Goal: Task Accomplishment & Management: Use online tool/utility

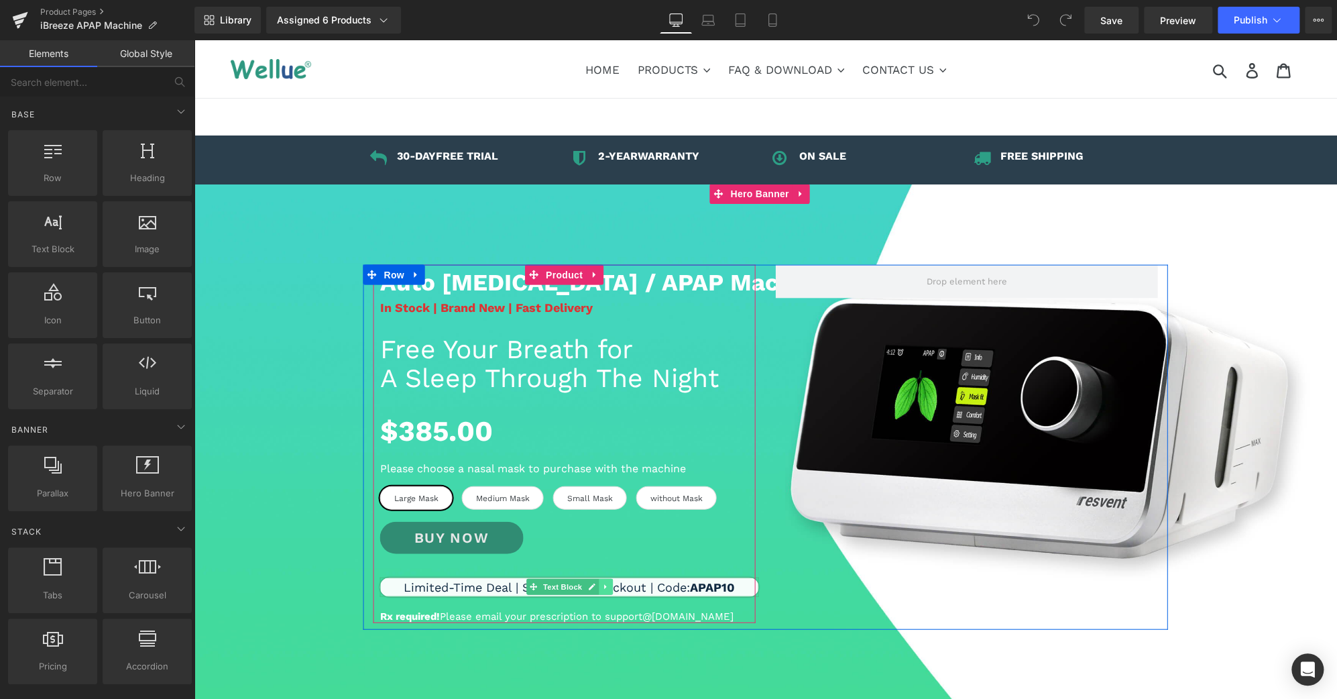
click at [602, 585] on icon at bounding box center [605, 587] width 7 height 8
click at [609, 585] on icon at bounding box center [612, 586] width 7 height 7
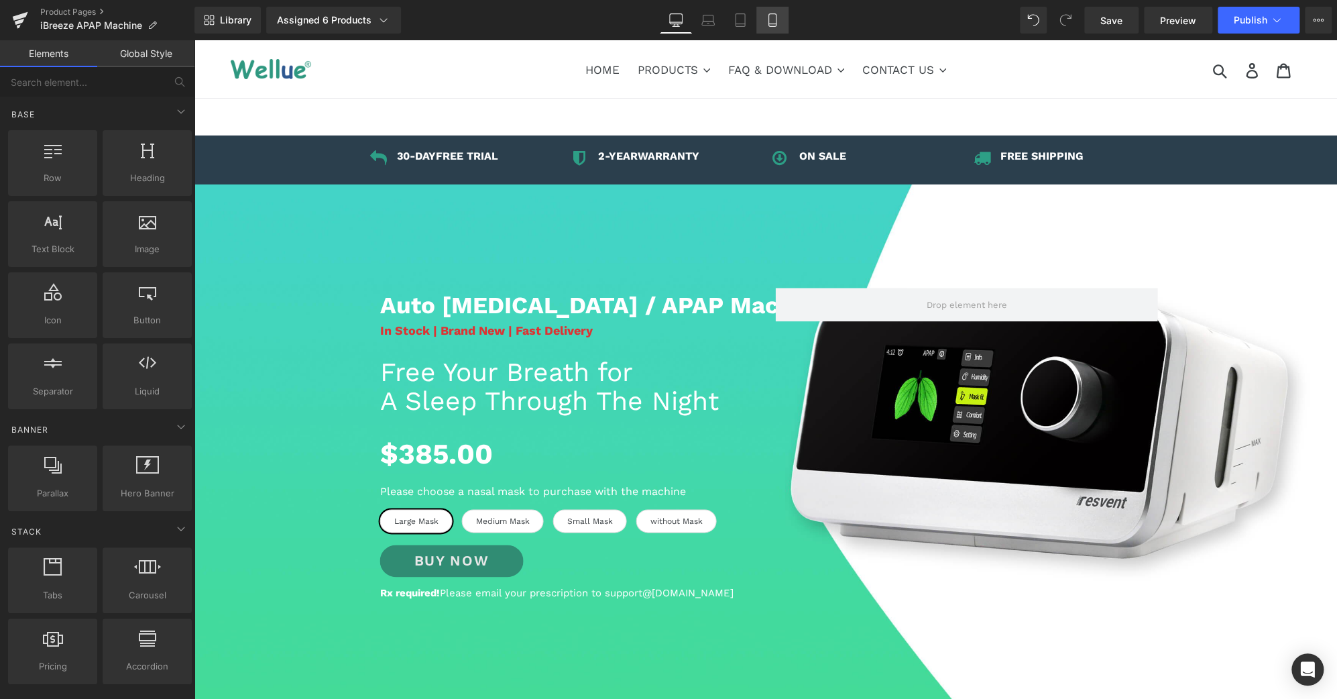
click at [784, 7] on link "Mobile" at bounding box center [772, 20] width 32 height 27
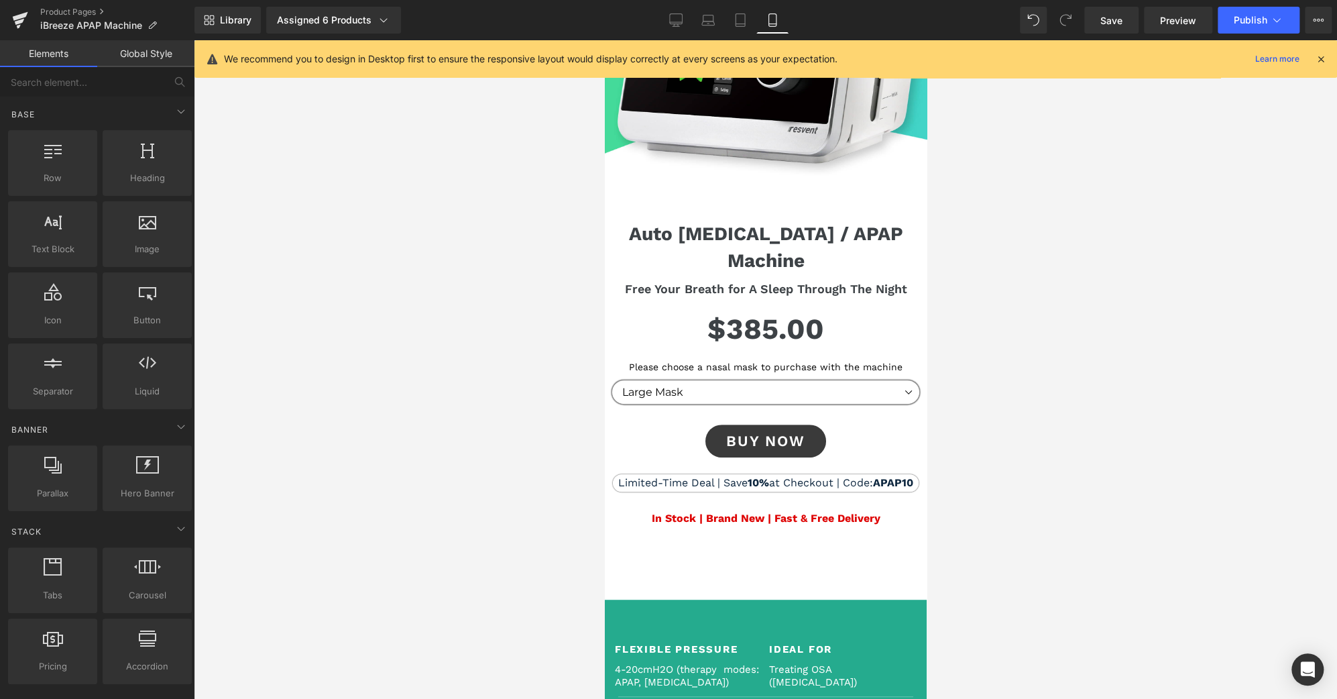
scroll to position [197, 0]
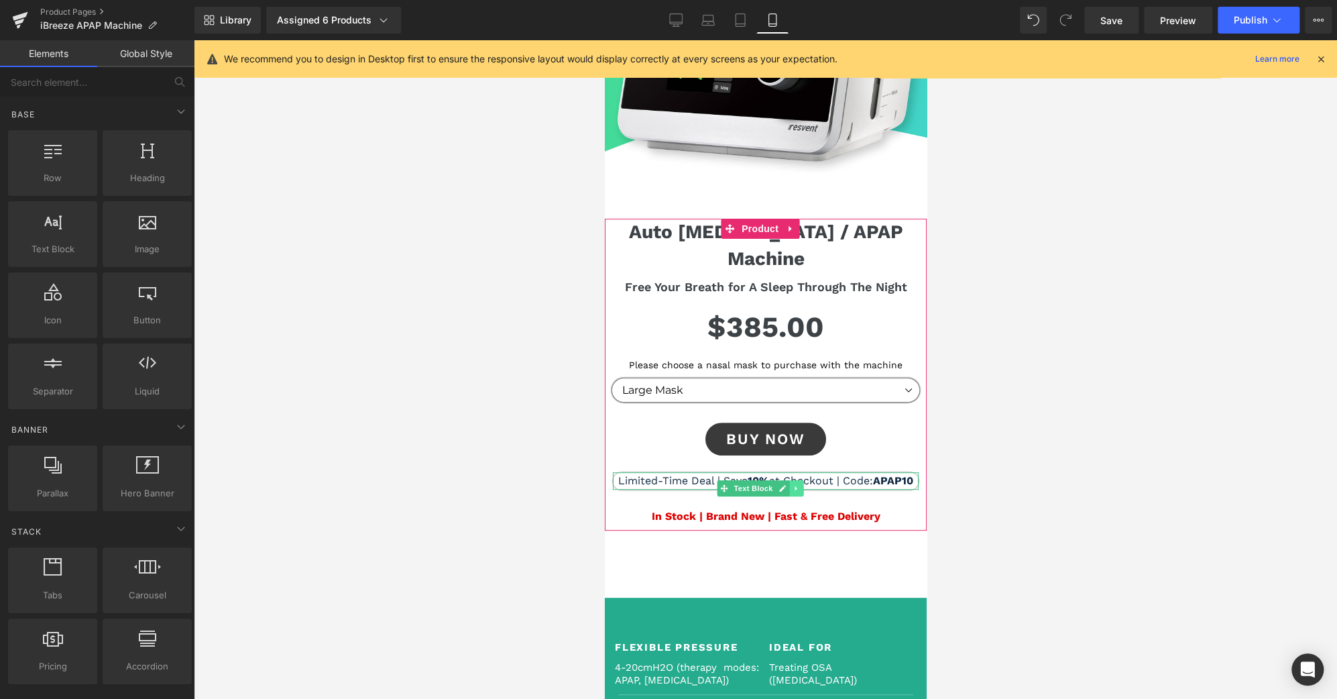
click at [797, 484] on icon at bounding box center [795, 488] width 7 height 8
click at [801, 485] on icon at bounding box center [802, 488] width 7 height 7
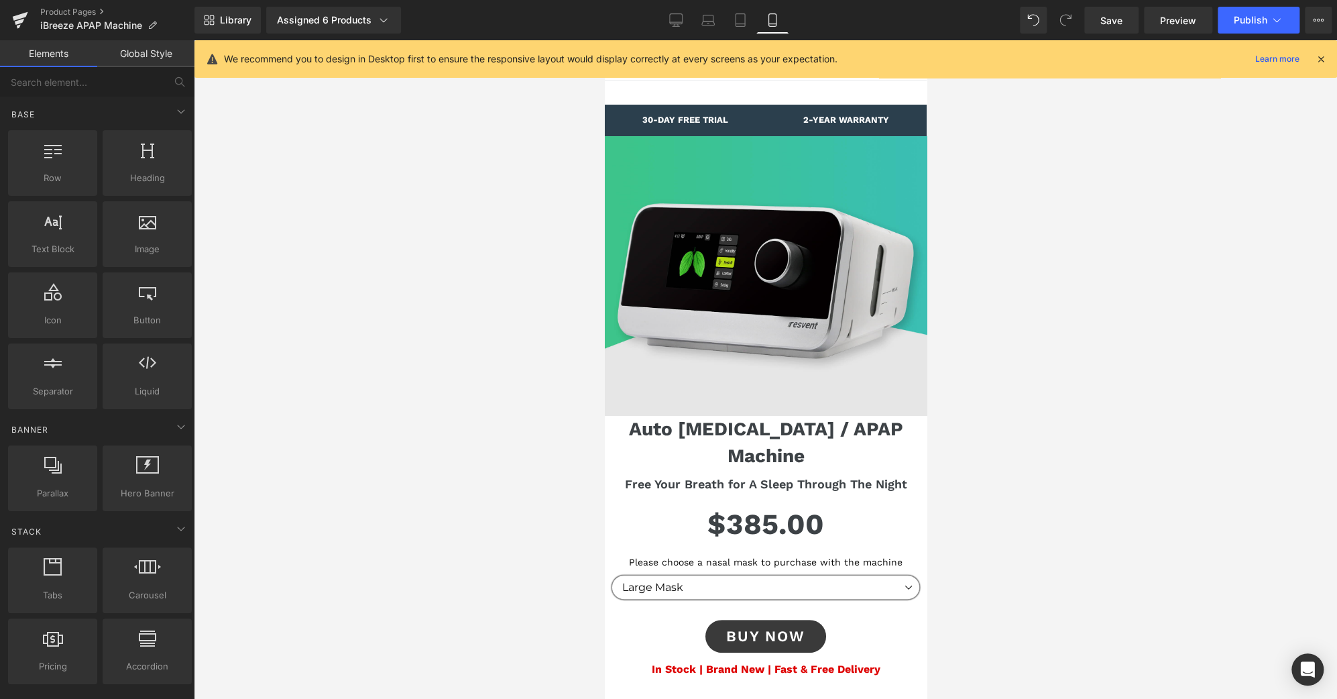
scroll to position [0, 0]
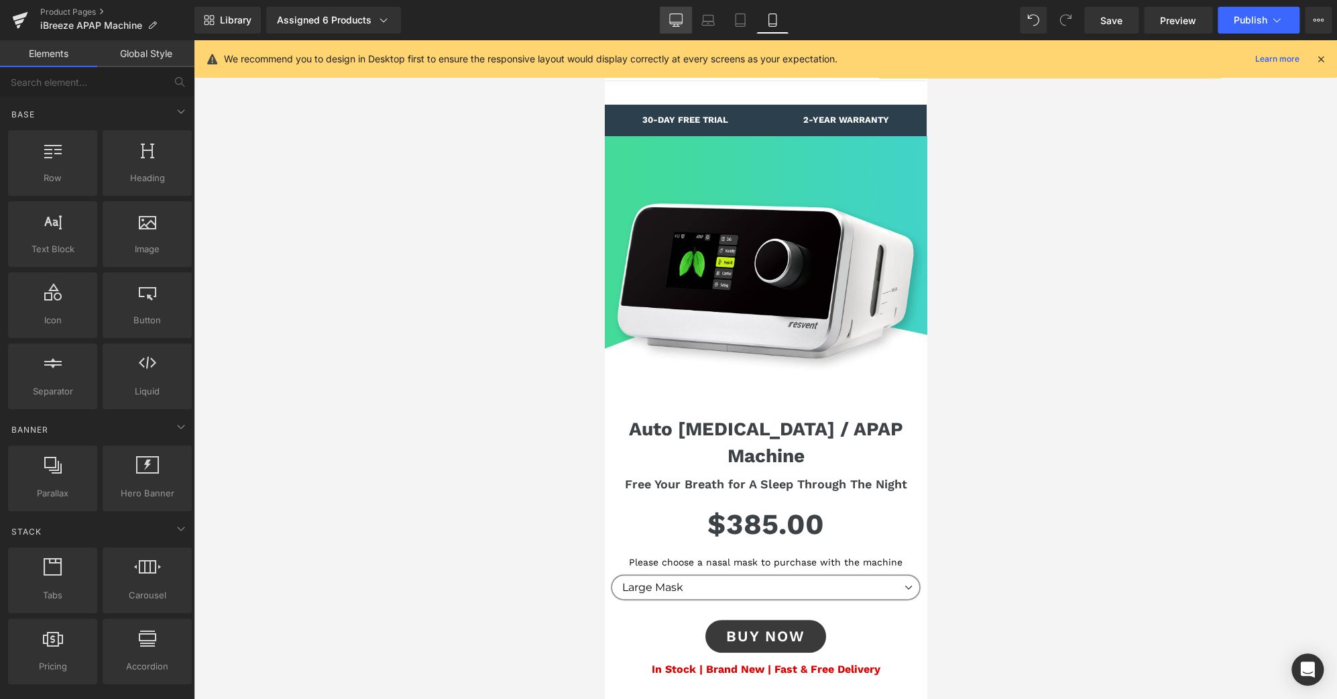
click at [680, 21] on icon at bounding box center [675, 19] width 13 height 13
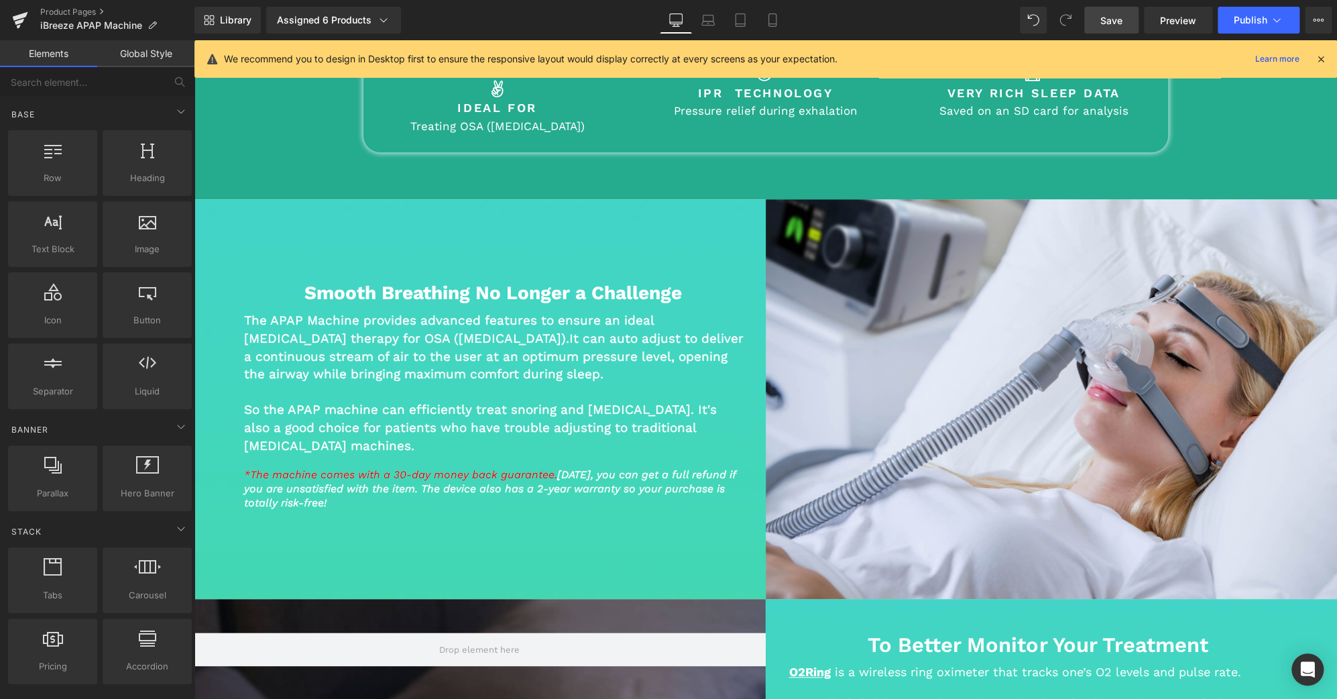
scroll to position [786, 0]
click at [1104, 23] on span "Save" at bounding box center [1111, 20] width 22 height 14
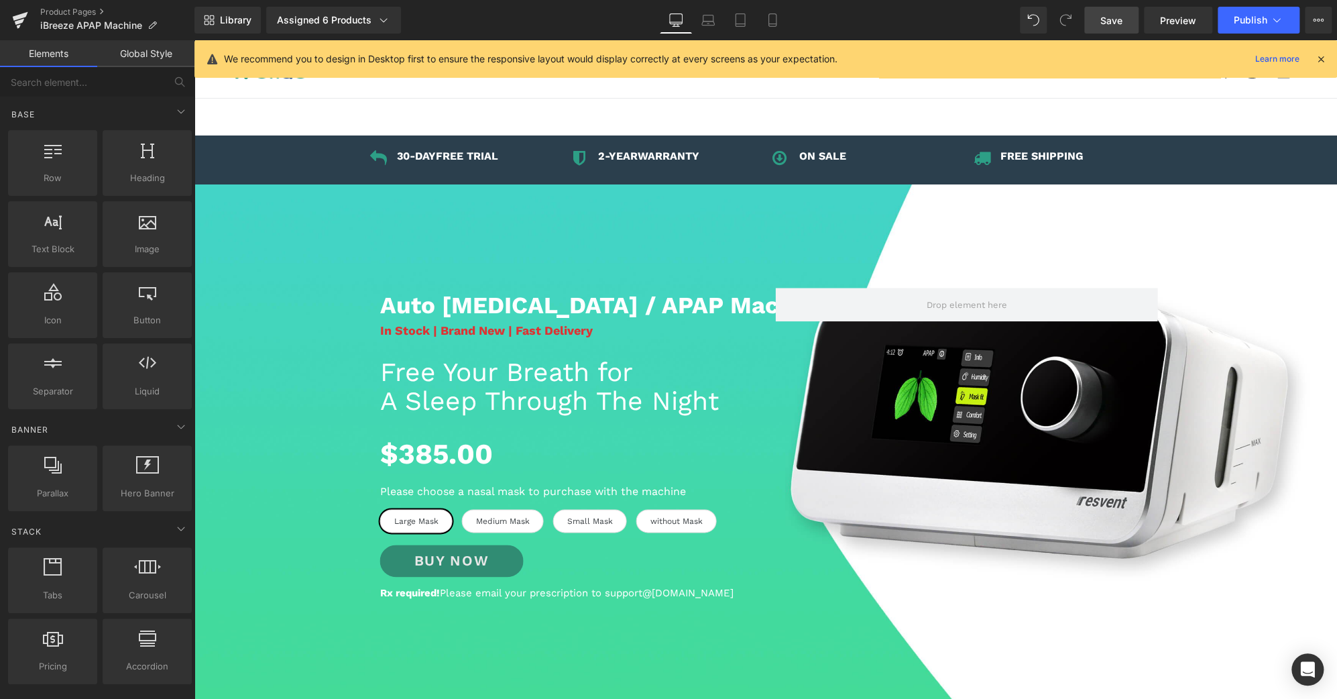
scroll to position [0, 0]
click at [1119, 11] on link "Save" at bounding box center [1111, 20] width 54 height 27
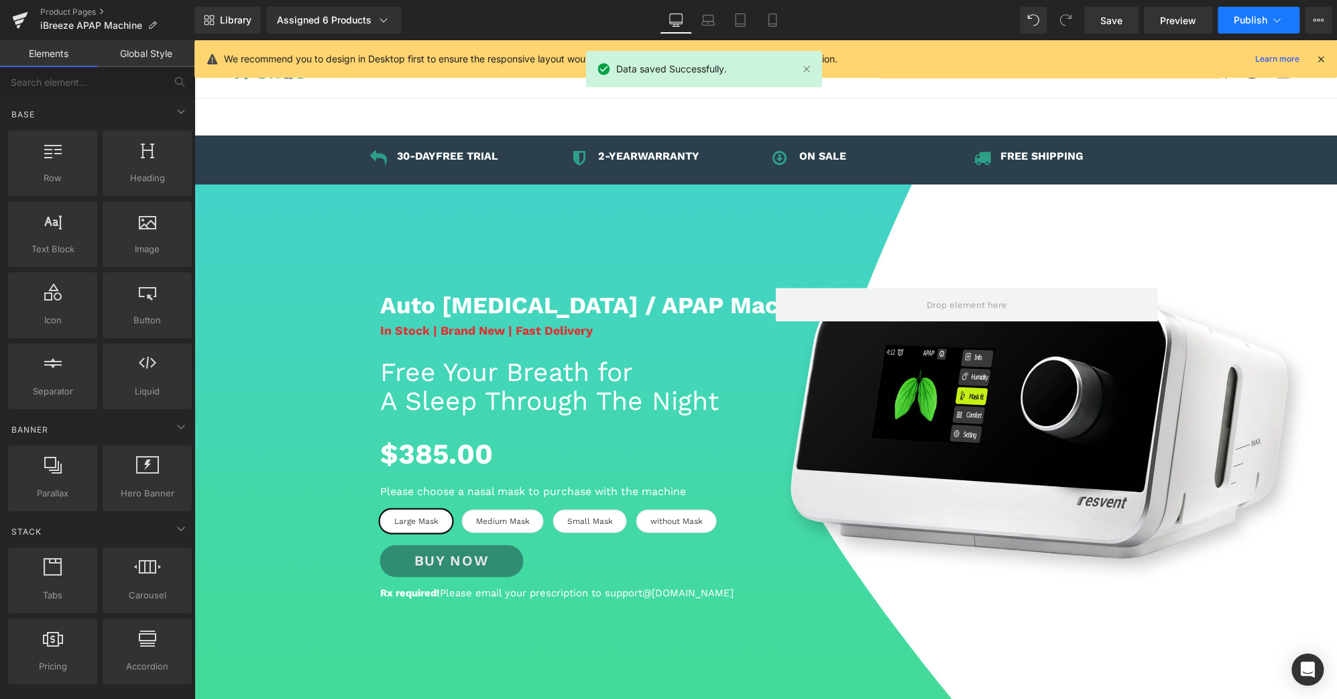
click at [1286, 30] on button "Publish" at bounding box center [1259, 20] width 82 height 27
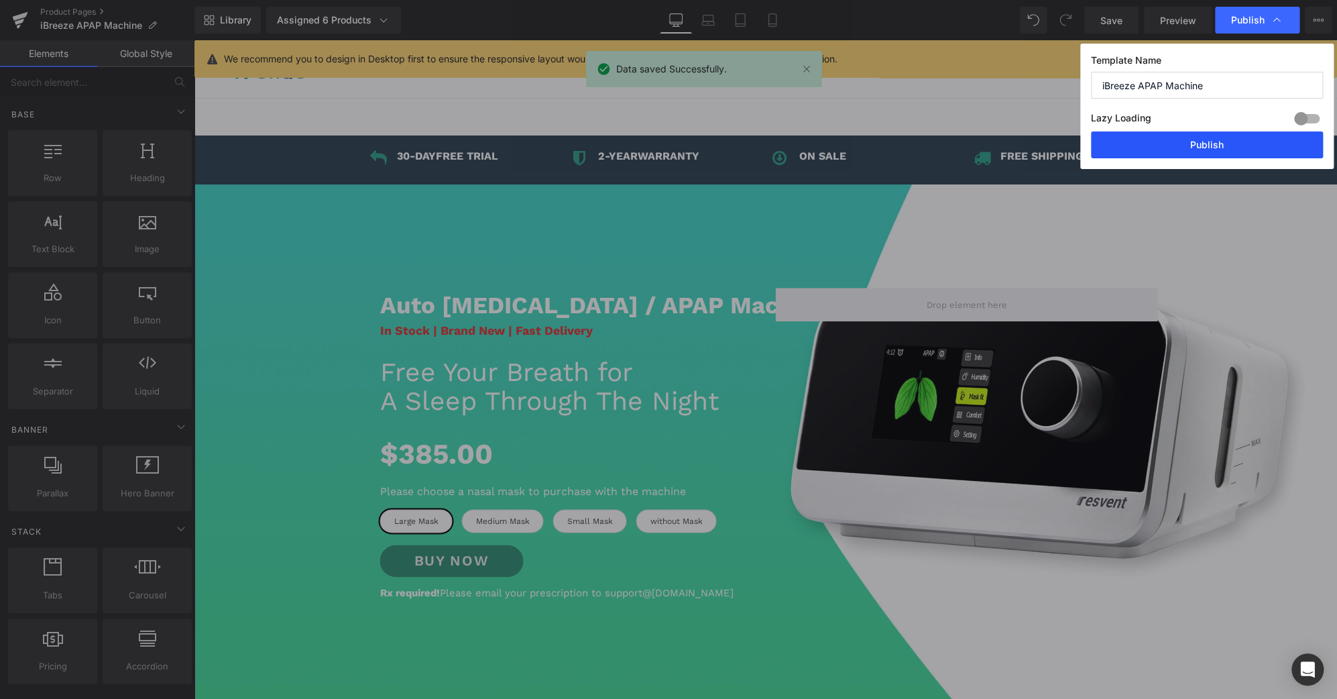
click at [1265, 133] on button "Publish" at bounding box center [1207, 144] width 232 height 27
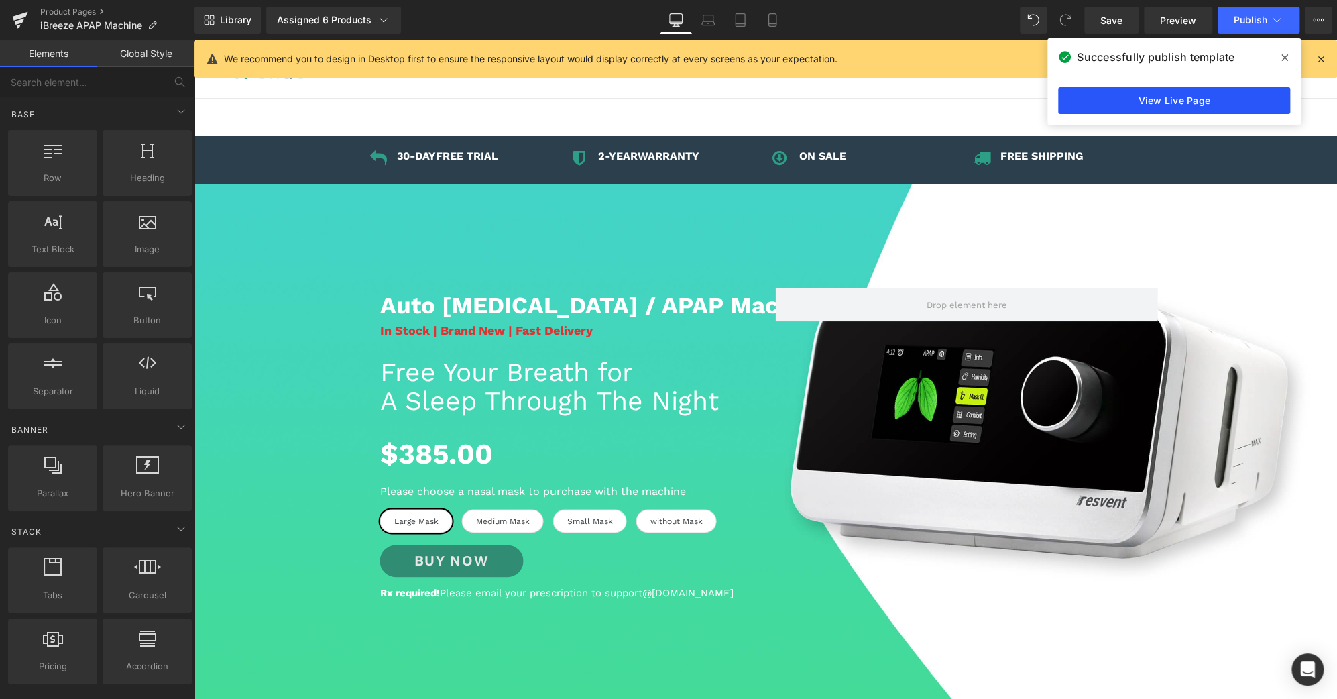
click at [1186, 103] on link "View Live Page" at bounding box center [1174, 100] width 232 height 27
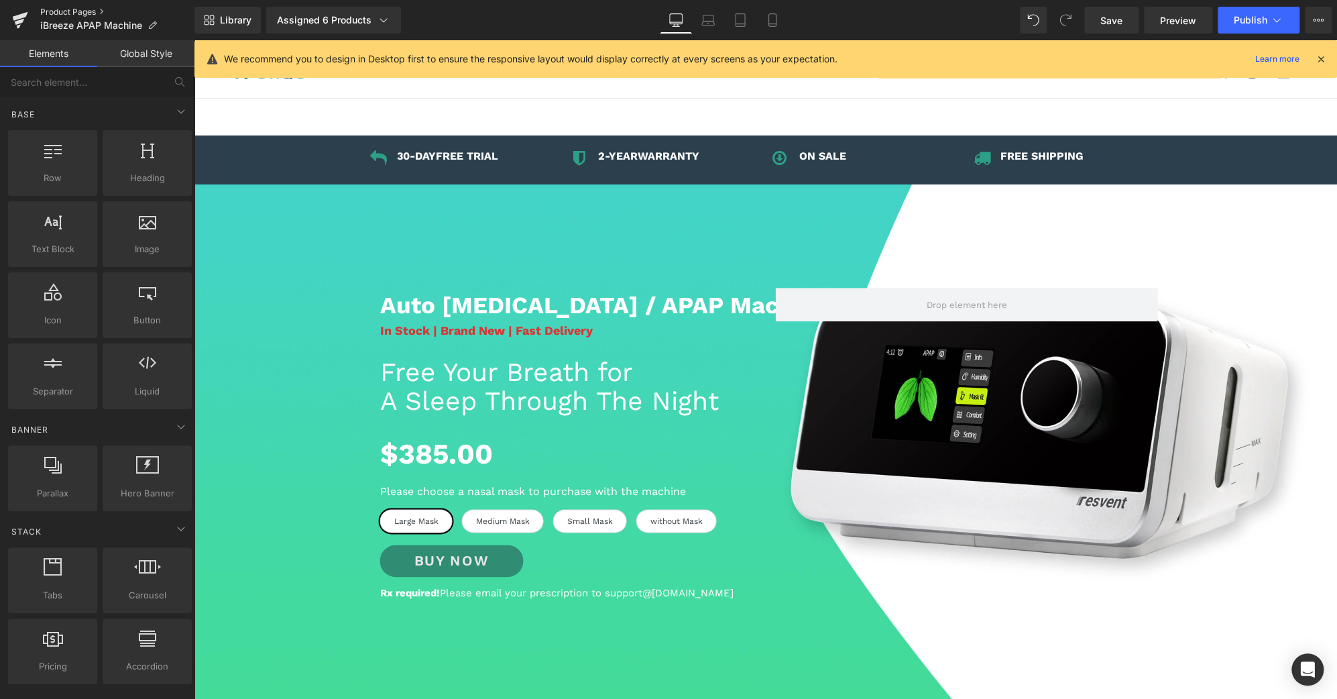
click at [74, 12] on link "Product Pages" at bounding box center [117, 12] width 154 height 11
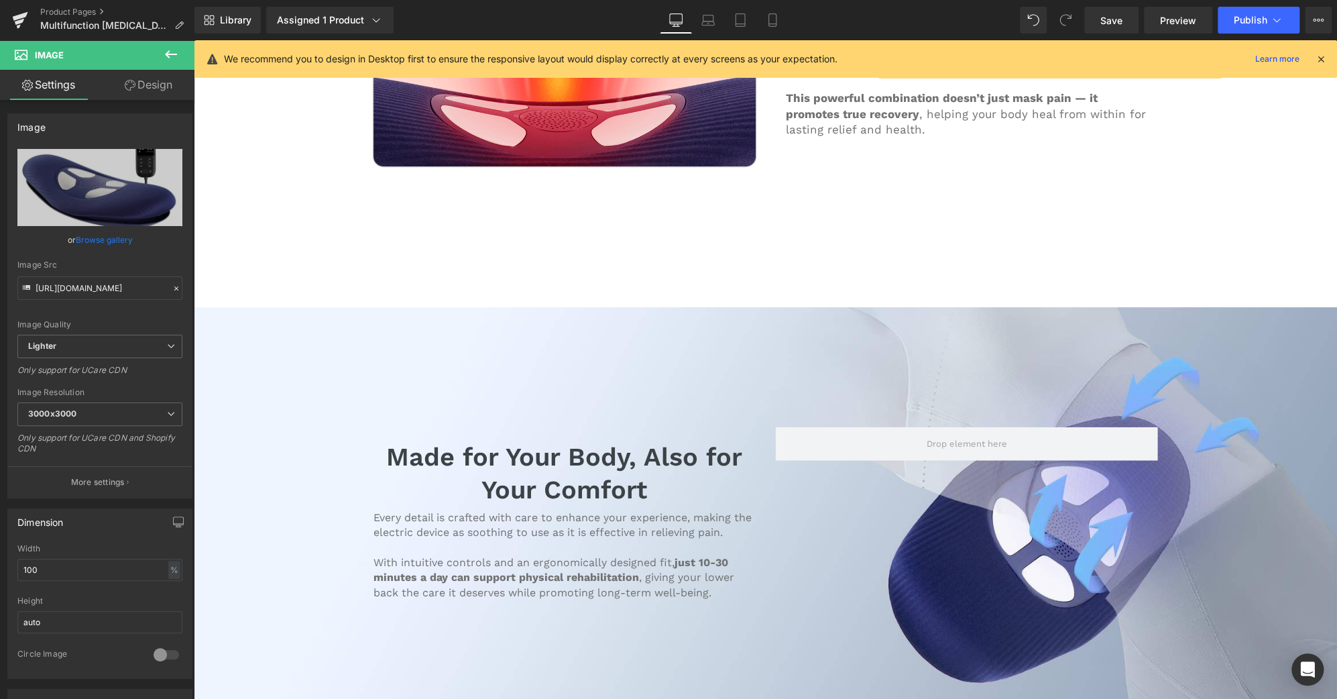
scroll to position [3949, 0]
